Goal: Check status: Check status

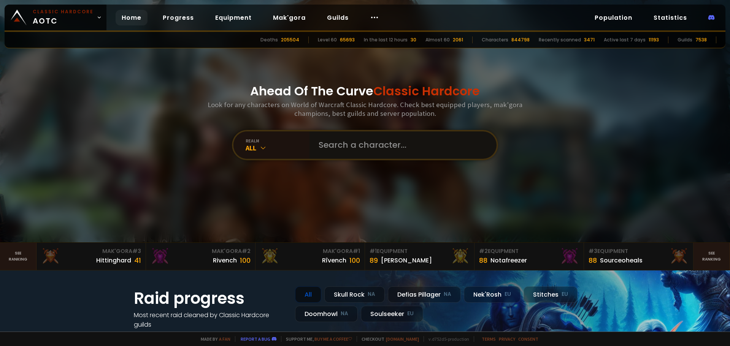
drag, startPoint x: 394, startPoint y: 149, endPoint x: 391, endPoint y: 154, distance: 5.8
click at [394, 149] on input "text" at bounding box center [400, 145] width 173 height 27
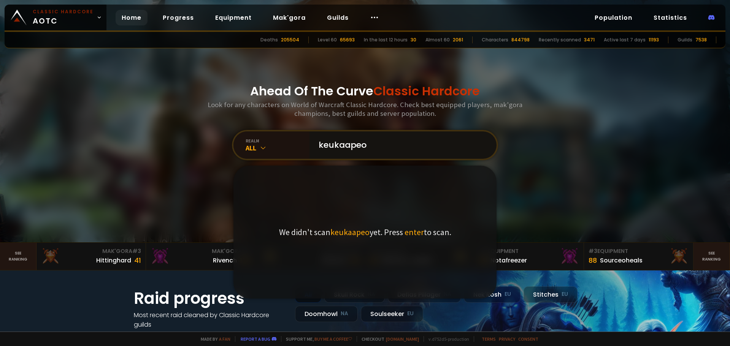
type input "keukaapeo"
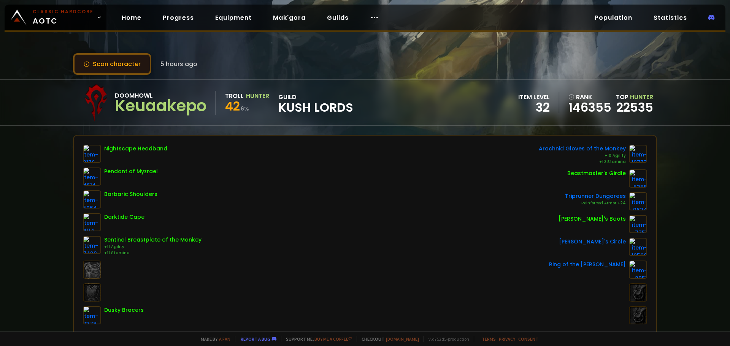
click at [86, 71] on button "Scan character" at bounding box center [112, 64] width 78 height 22
click at [117, 62] on button "Scan character" at bounding box center [112, 64] width 78 height 22
click at [123, 63] on button "Scan character" at bounding box center [112, 64] width 78 height 22
click at [142, 62] on button "Scan character" at bounding box center [112, 64] width 78 height 22
click at [143, 62] on button "Scan character" at bounding box center [112, 64] width 78 height 22
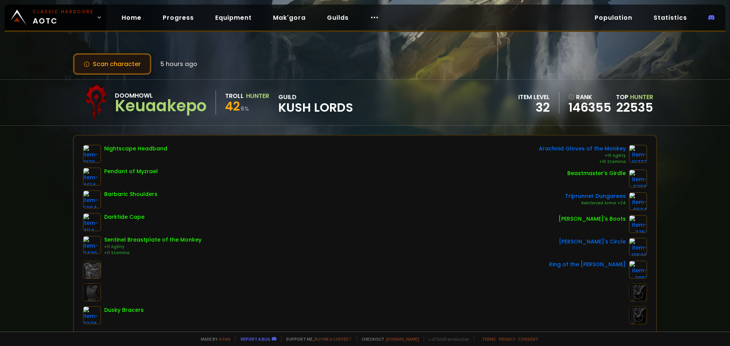
click at [143, 62] on button "Scan character" at bounding box center [112, 64] width 78 height 22
click at [654, 17] on link "Statistics" at bounding box center [671, 18] width 46 height 16
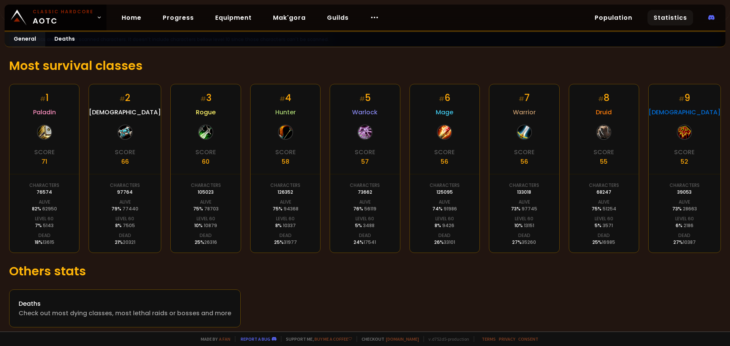
scroll to position [116, 0]
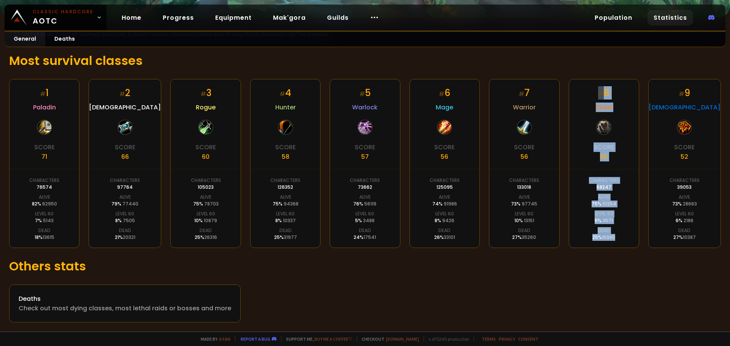
drag, startPoint x: 619, startPoint y: 228, endPoint x: 554, endPoint y: 228, distance: 65.0
click at [553, 228] on div "# 1 Paladin Score 71 Characters 76574 Alive 82 % 62950 Level 60 7 % 5143 Dead 1…" at bounding box center [365, 163] width 712 height 169
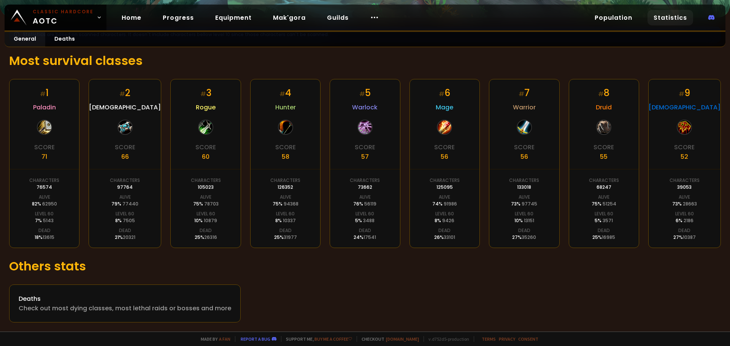
click at [639, 262] on h1 "Others stats" at bounding box center [365, 266] width 712 height 18
